Goal: Transaction & Acquisition: Purchase product/service

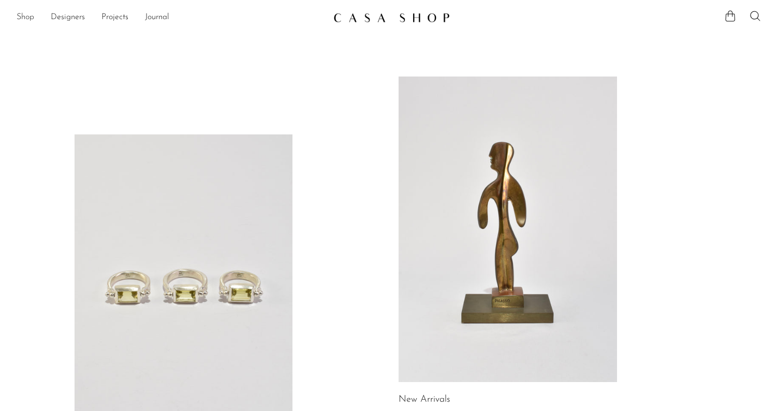
click at [28, 17] on link "Shop" at bounding box center [26, 17] width 18 height 13
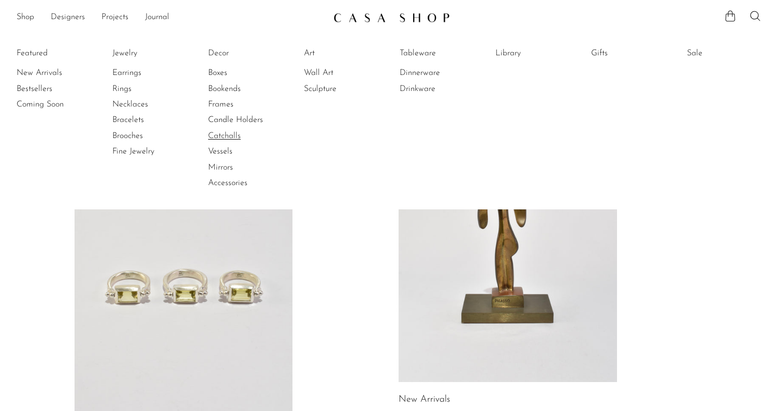
click at [230, 135] on link "Catchalls" at bounding box center [247, 135] width 78 height 11
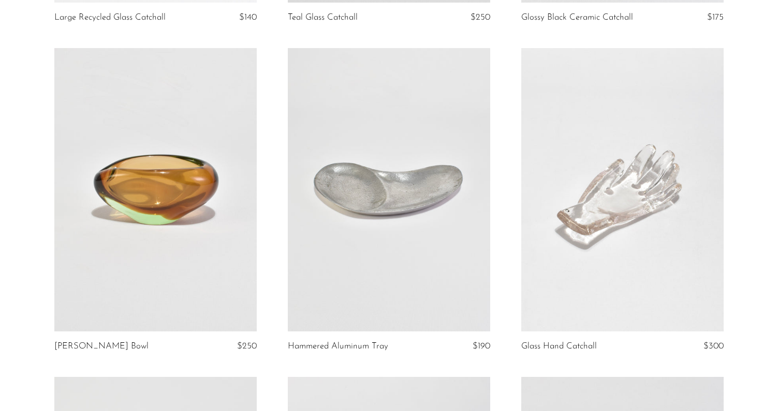
scroll to position [465, 0]
